Goal: Task Accomplishment & Management: Manage account settings

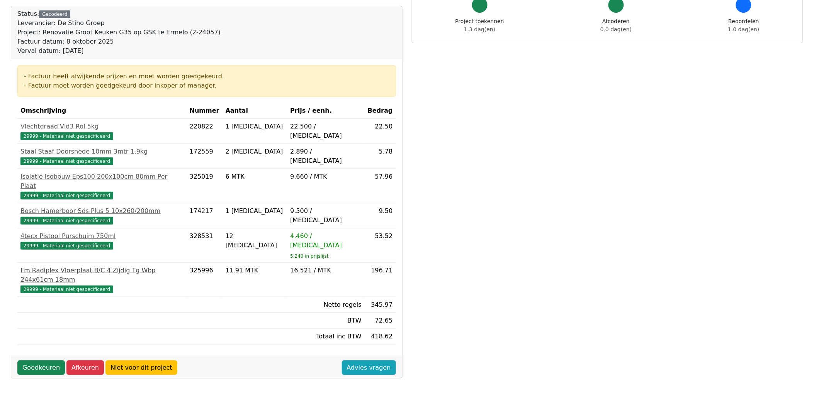
scroll to position [86, 0]
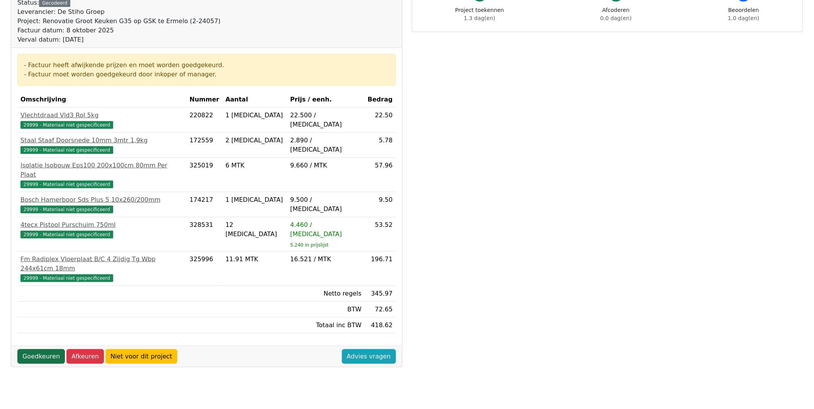
click at [40, 350] on link "Goedkeuren" at bounding box center [41, 357] width 48 height 15
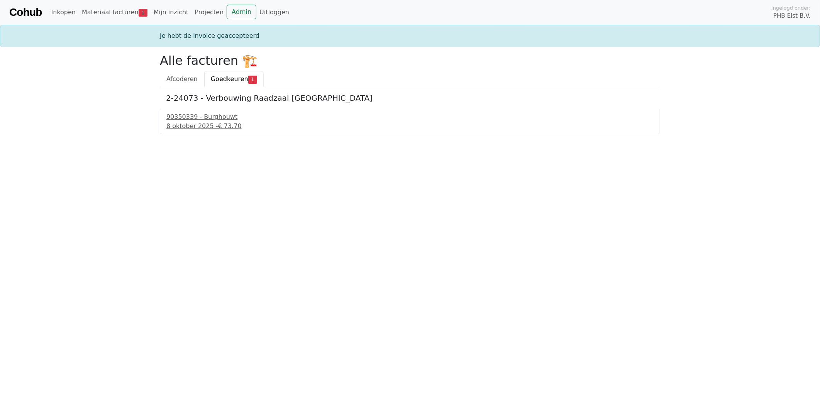
click at [206, 110] on div "90350339 - Burghouwt 8 oktober 2025 - € 73.70" at bounding box center [410, 121] width 501 height 25
click at [199, 124] on div "8 oktober 2025 - € 73.70" at bounding box center [409, 126] width 487 height 9
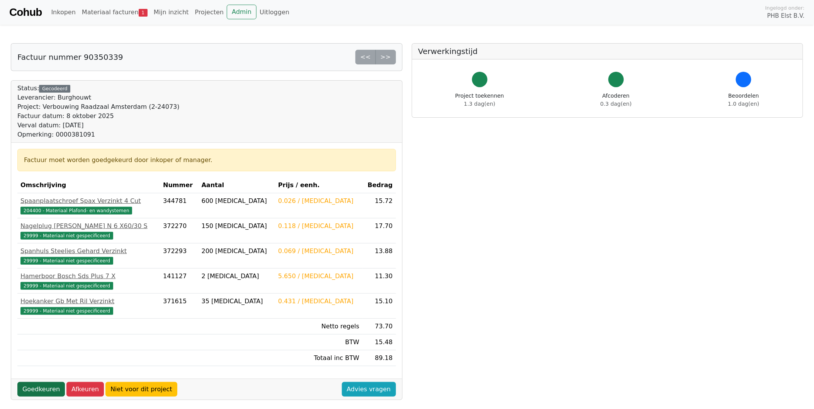
click at [35, 389] on link "Goedkeuren" at bounding box center [41, 389] width 48 height 15
